Goal: Task Accomplishment & Management: Complete application form

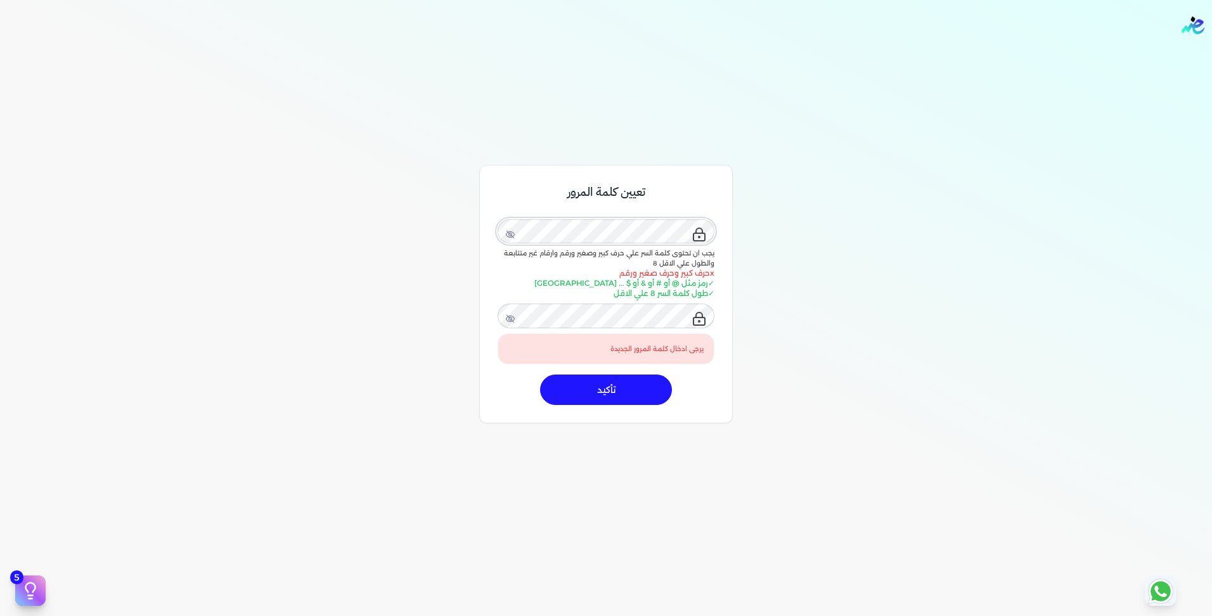
click at [890, 195] on div "تعيين كلمة المرور يجب ان تحتوى كلمة السر علي حرف كبير وصغير ورقم وارقام غير متت…" at bounding box center [606, 440] width 1212 height 616
click at [514, 233] on icon at bounding box center [510, 235] width 10 height 10
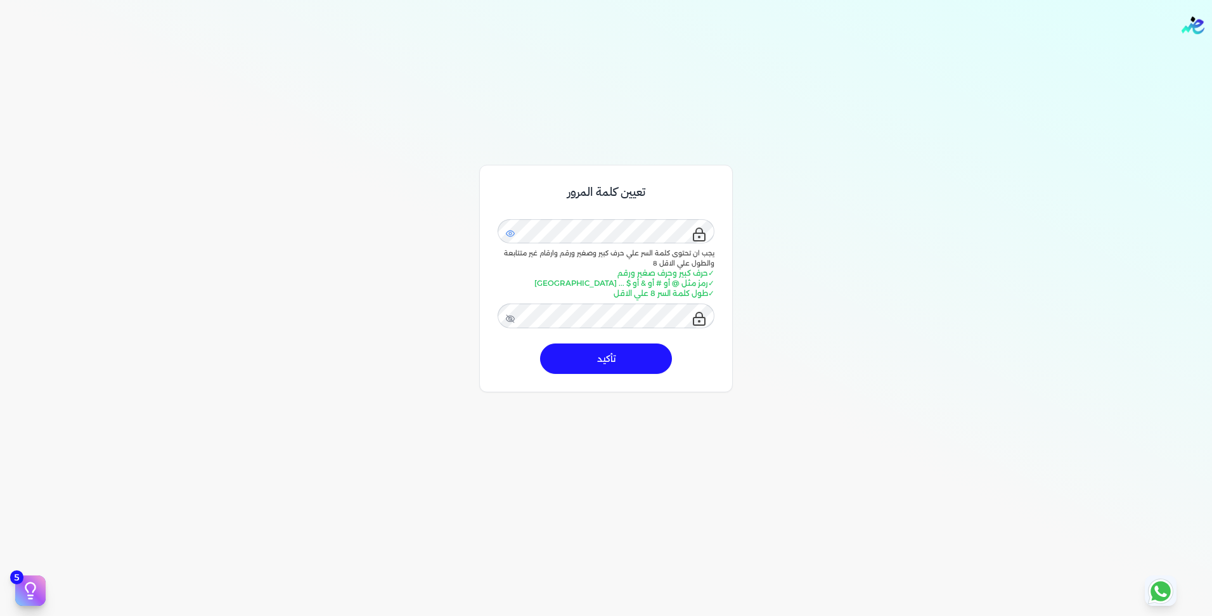
click at [605, 366] on button "تأكيد" at bounding box center [606, 359] width 132 height 30
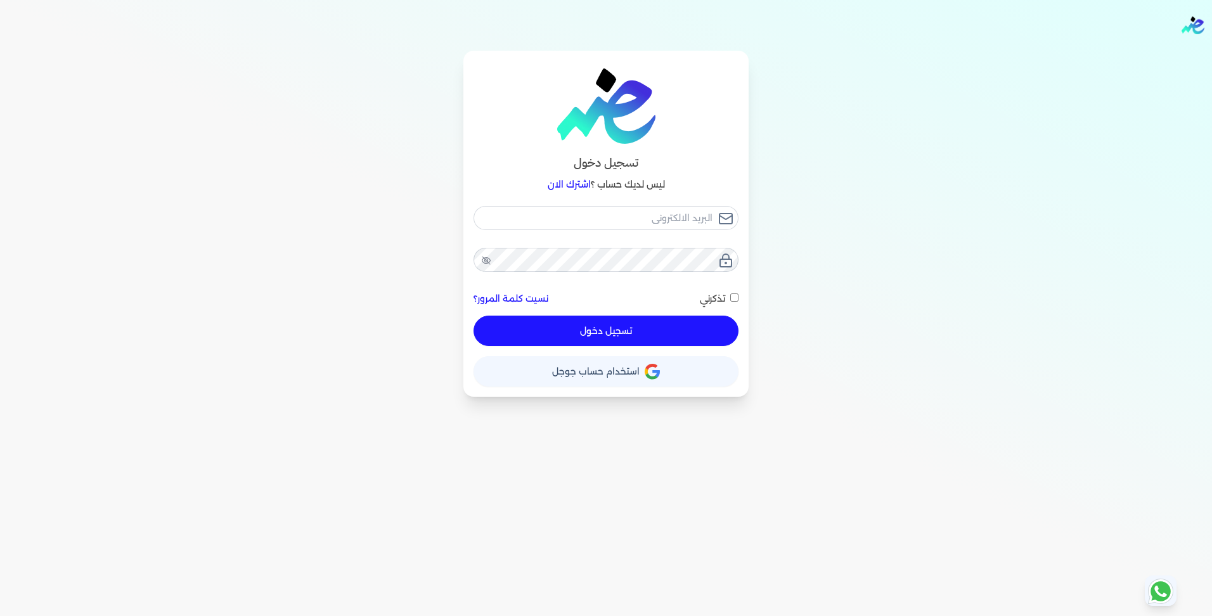
checkbox input "false"
paste input "P@ssword@1983"
type input "P@ssword@1983"
checkbox input "false"
click at [625, 219] on input "P@ssword@1983" at bounding box center [606, 218] width 265 height 24
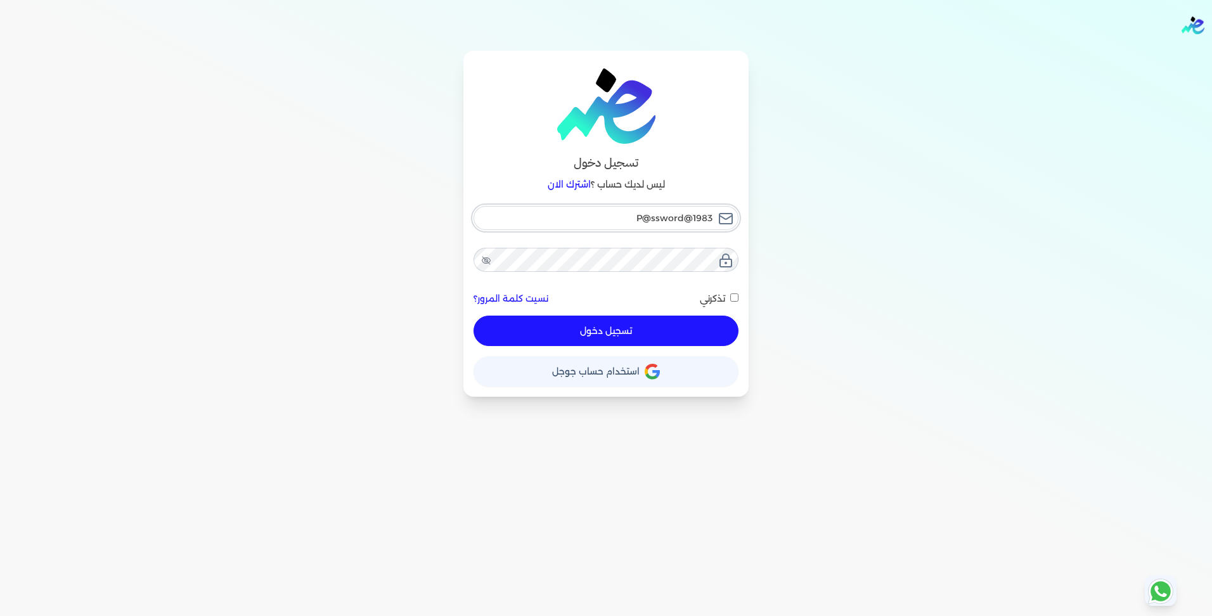
click at [625, 219] on input "P@ssword@1983" at bounding box center [606, 218] width 265 height 24
checkbox input "false"
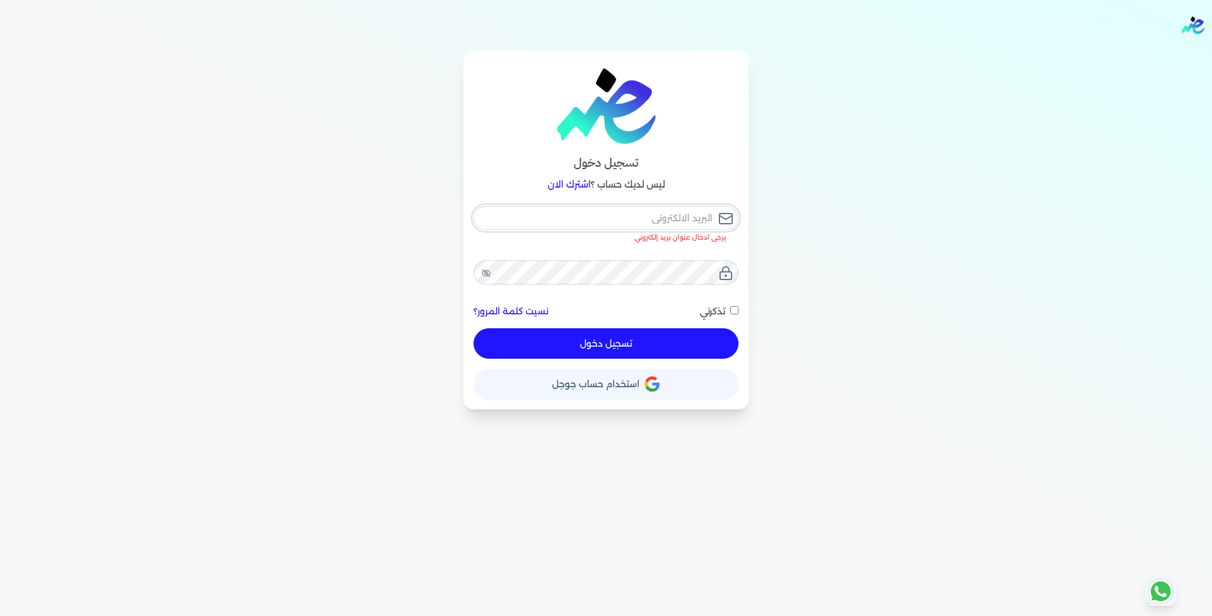
paste input "[PERSON_NAME][EMAIL_ADDRESS][DOMAIN_NAME]"
type input "[PERSON_NAME][EMAIL_ADDRESS][DOMAIN_NAME]"
checkbox input "false"
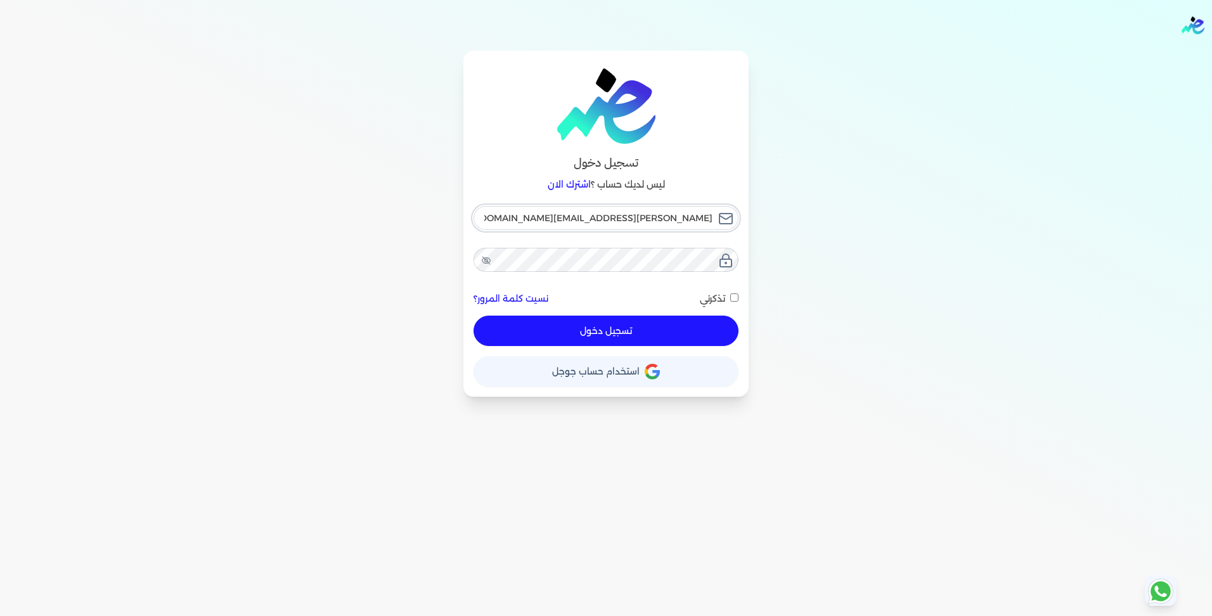
type input "[PERSON_NAME][EMAIL_ADDRESS][DOMAIN_NAME]"
click at [594, 330] on button "تسجيل دخول" at bounding box center [606, 331] width 265 height 30
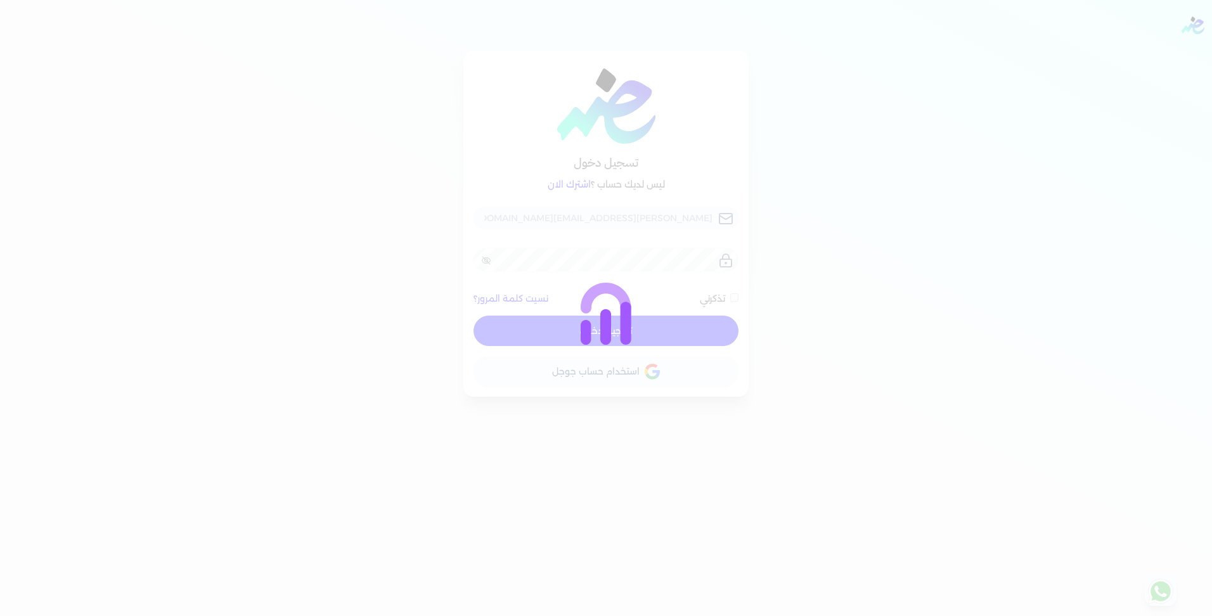
checkbox input "false"
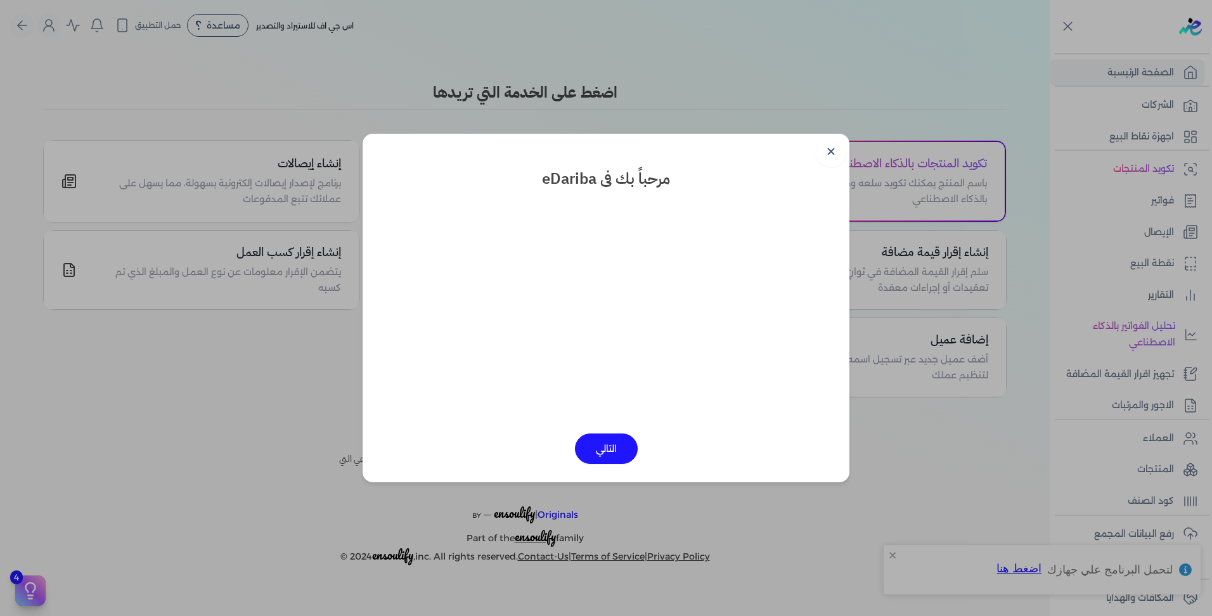
click at [593, 447] on button "التالي" at bounding box center [606, 449] width 63 height 30
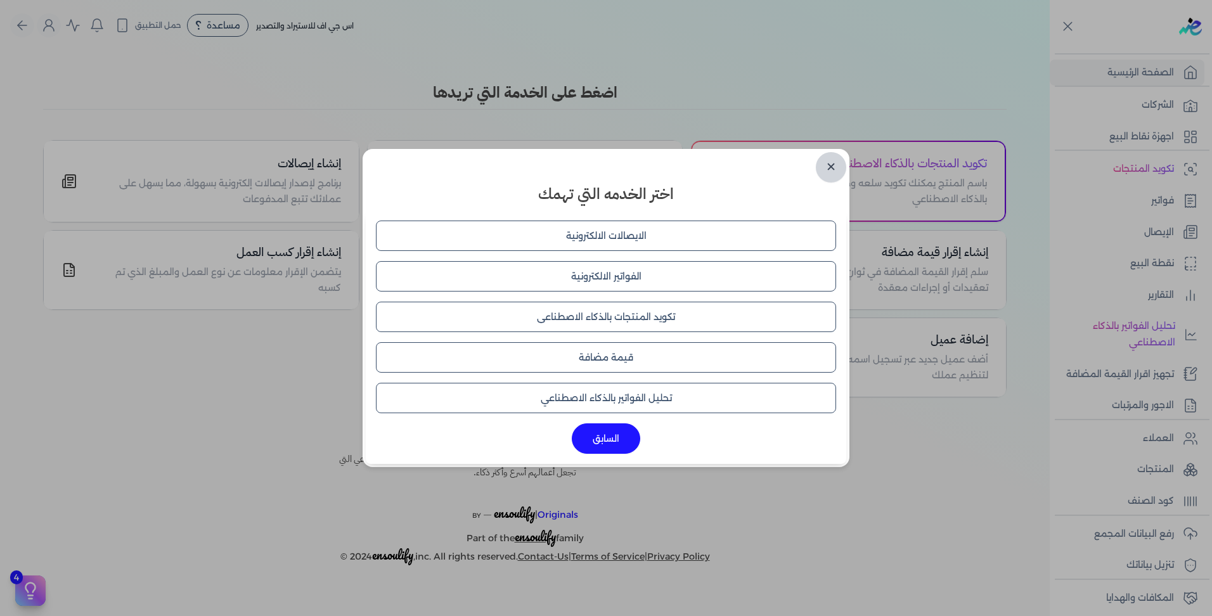
click at [830, 160] on link "✕" at bounding box center [831, 167] width 30 height 30
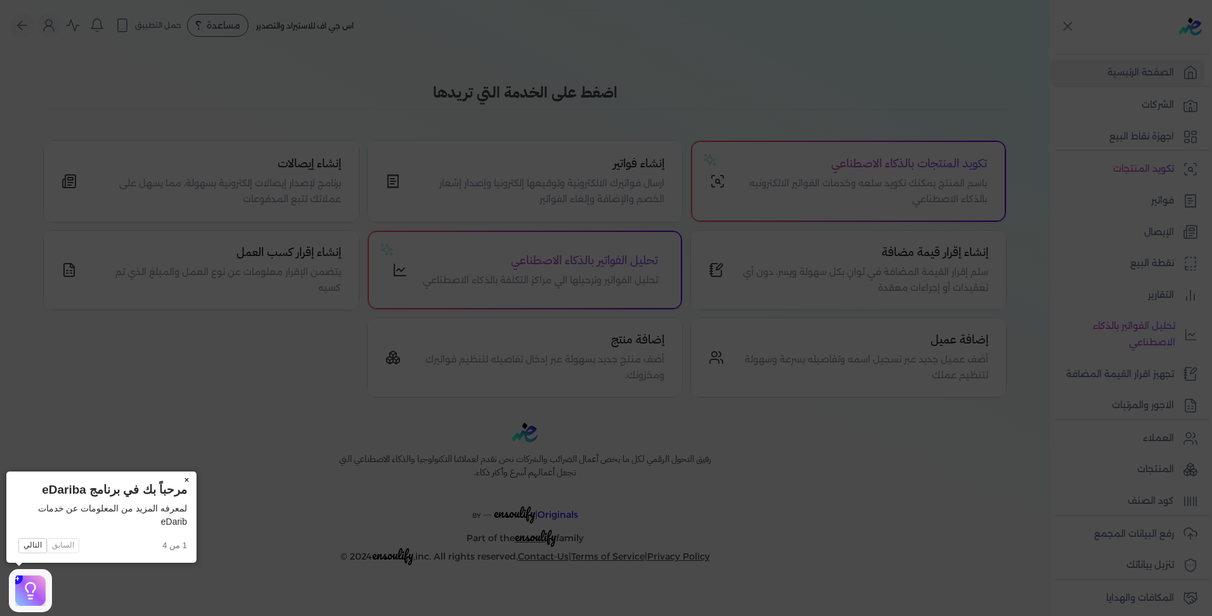
click at [188, 480] on button "×" at bounding box center [186, 481] width 20 height 18
